Goal: Task Accomplishment & Management: Manage account settings

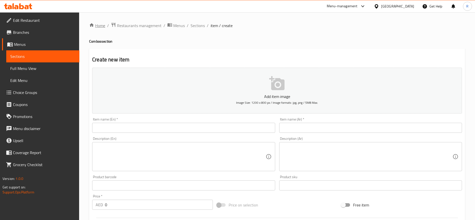
click at [99, 28] on link "Home" at bounding box center [97, 26] width 16 height 6
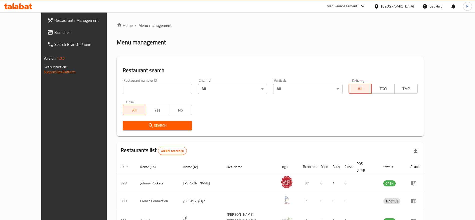
click at [156, 88] on input "search" at bounding box center [157, 89] width 69 height 10
type input "everyday roastery"
click button "Search" at bounding box center [157, 125] width 69 height 9
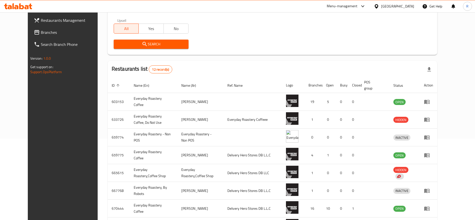
scroll to position [83, 0]
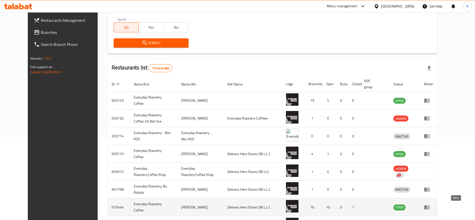
click at [430, 206] on icon "enhanced table" at bounding box center [427, 207] width 6 height 4
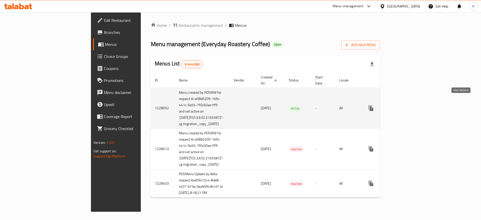
click at [410, 105] on icon "enhanced table" at bounding box center [407, 108] width 6 height 6
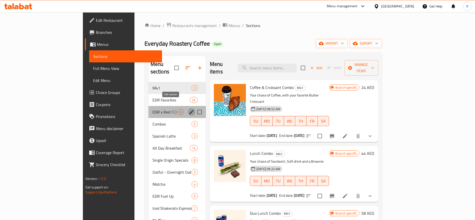
click at [189, 110] on icon "edit" at bounding box center [191, 112] width 5 height 5
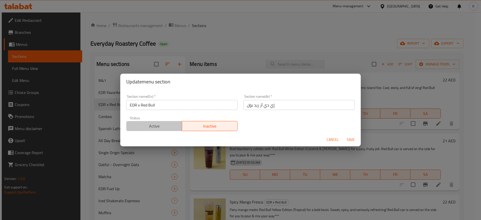
click at [162, 126] on span "Active" at bounding box center [155, 126] width 52 height 7
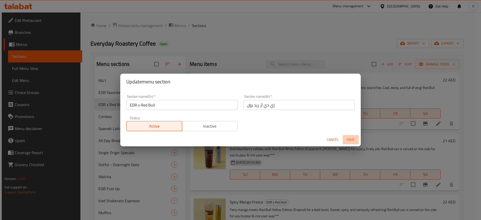
click at [349, 140] on span "Save" at bounding box center [351, 140] width 12 height 6
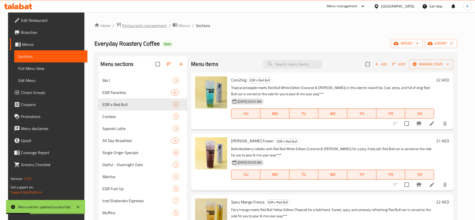
click at [139, 26] on span "Restaurants management" at bounding box center [144, 26] width 45 height 6
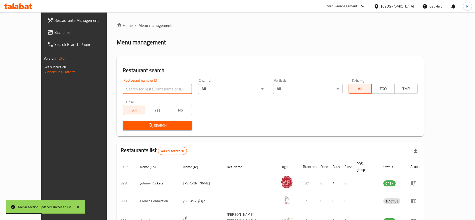
click at [148, 93] on input "search" at bounding box center [157, 89] width 69 height 10
type input "everyday roastery"
click button "Search" at bounding box center [157, 125] width 69 height 9
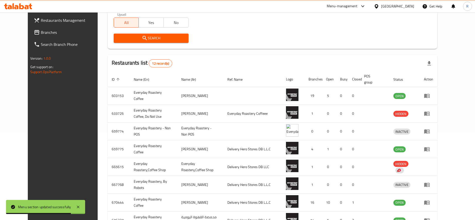
scroll to position [89, 0]
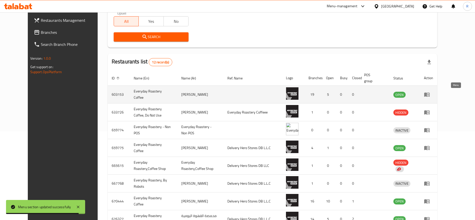
click at [434, 94] on link "enhanced table" at bounding box center [428, 94] width 9 height 6
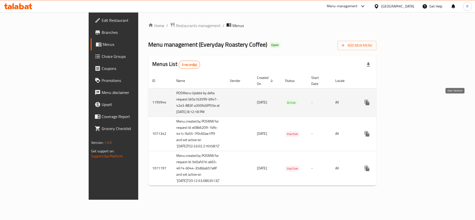
click at [409, 107] on link "enhanced table" at bounding box center [403, 102] width 12 height 12
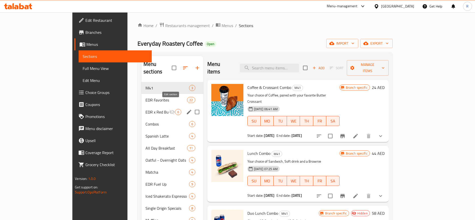
click at [187, 110] on icon "edit" at bounding box center [189, 112] width 5 height 5
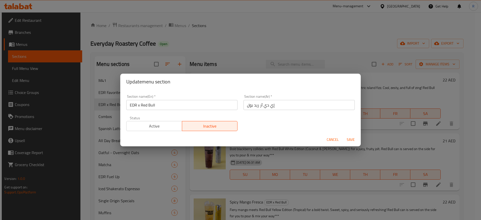
click at [162, 124] on span "Active" at bounding box center [155, 126] width 52 height 7
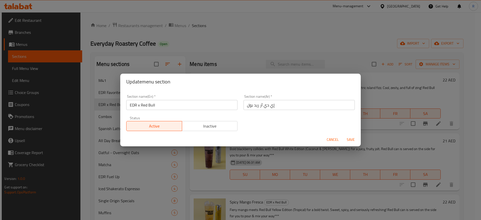
click at [351, 140] on span "Save" at bounding box center [351, 140] width 12 height 6
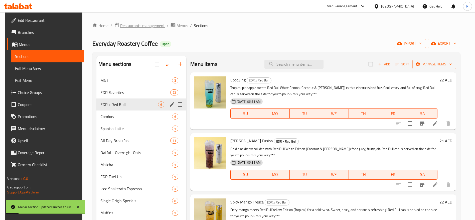
click at [145, 27] on span "Restaurants management" at bounding box center [142, 26] width 45 height 6
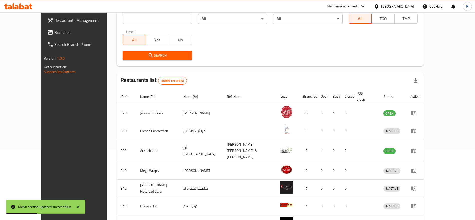
scroll to position [70, 0]
click at [123, 18] on input "search" at bounding box center [157, 19] width 69 height 10
type input "everyday roastery"
click button "Search" at bounding box center [157, 55] width 69 height 9
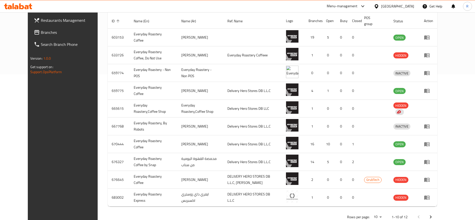
scroll to position [146, 0]
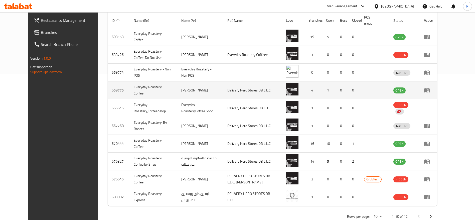
click at [430, 91] on icon "enhanced table" at bounding box center [427, 90] width 6 height 4
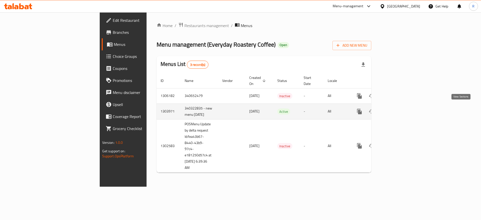
click at [399, 110] on icon "enhanced table" at bounding box center [396, 112] width 6 height 6
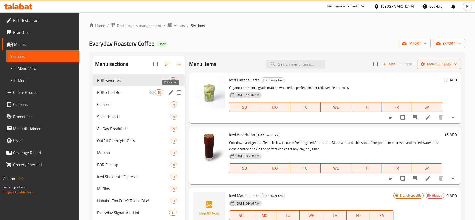
click at [172, 94] on icon "edit" at bounding box center [171, 92] width 6 height 6
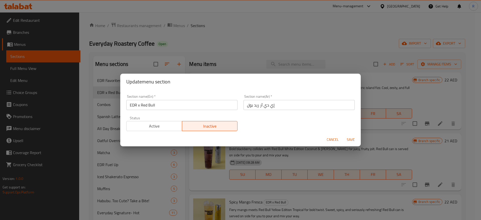
click at [164, 129] on span "Active" at bounding box center [155, 126] width 52 height 7
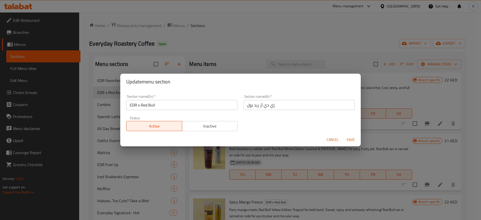
click at [346, 138] on span "Save" at bounding box center [351, 140] width 12 height 6
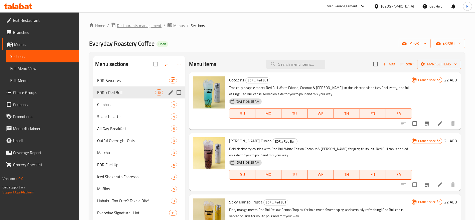
click at [151, 24] on span "Restaurants management" at bounding box center [139, 26] width 45 height 6
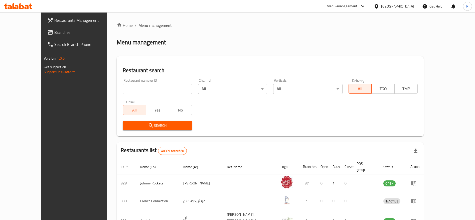
click at [147, 88] on input "search" at bounding box center [157, 89] width 69 height 10
type input "everyday roastery"
click button "Search" at bounding box center [157, 125] width 69 height 9
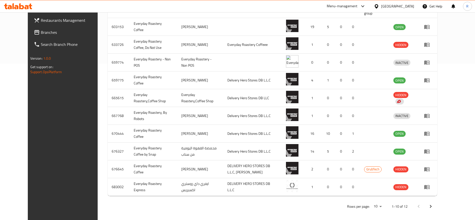
scroll to position [158, 0]
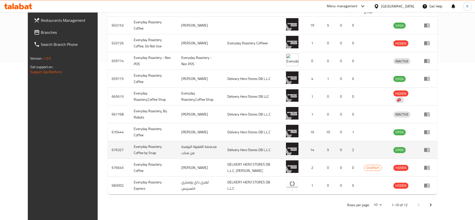
click at [430, 151] on icon "enhanced table" at bounding box center [427, 150] width 6 height 4
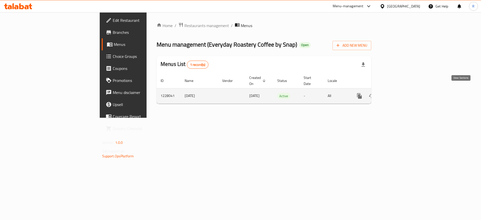
click at [399, 93] on icon "enhanced table" at bounding box center [396, 96] width 6 height 6
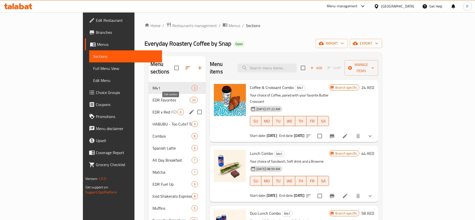
click at [189, 109] on icon "edit" at bounding box center [192, 112] width 6 height 6
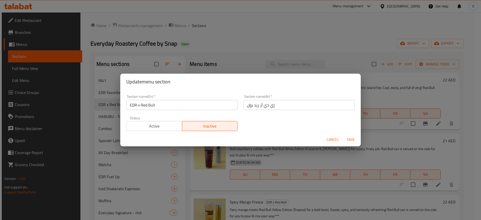
click at [169, 125] on span "Active" at bounding box center [155, 126] width 52 height 7
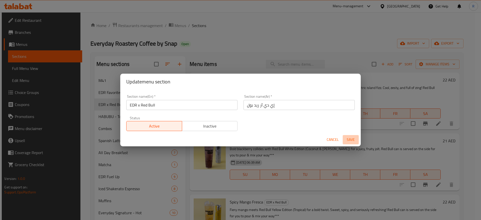
click at [352, 140] on span "Save" at bounding box center [351, 140] width 12 height 6
